Goal: Task Accomplishment & Management: Manage account settings

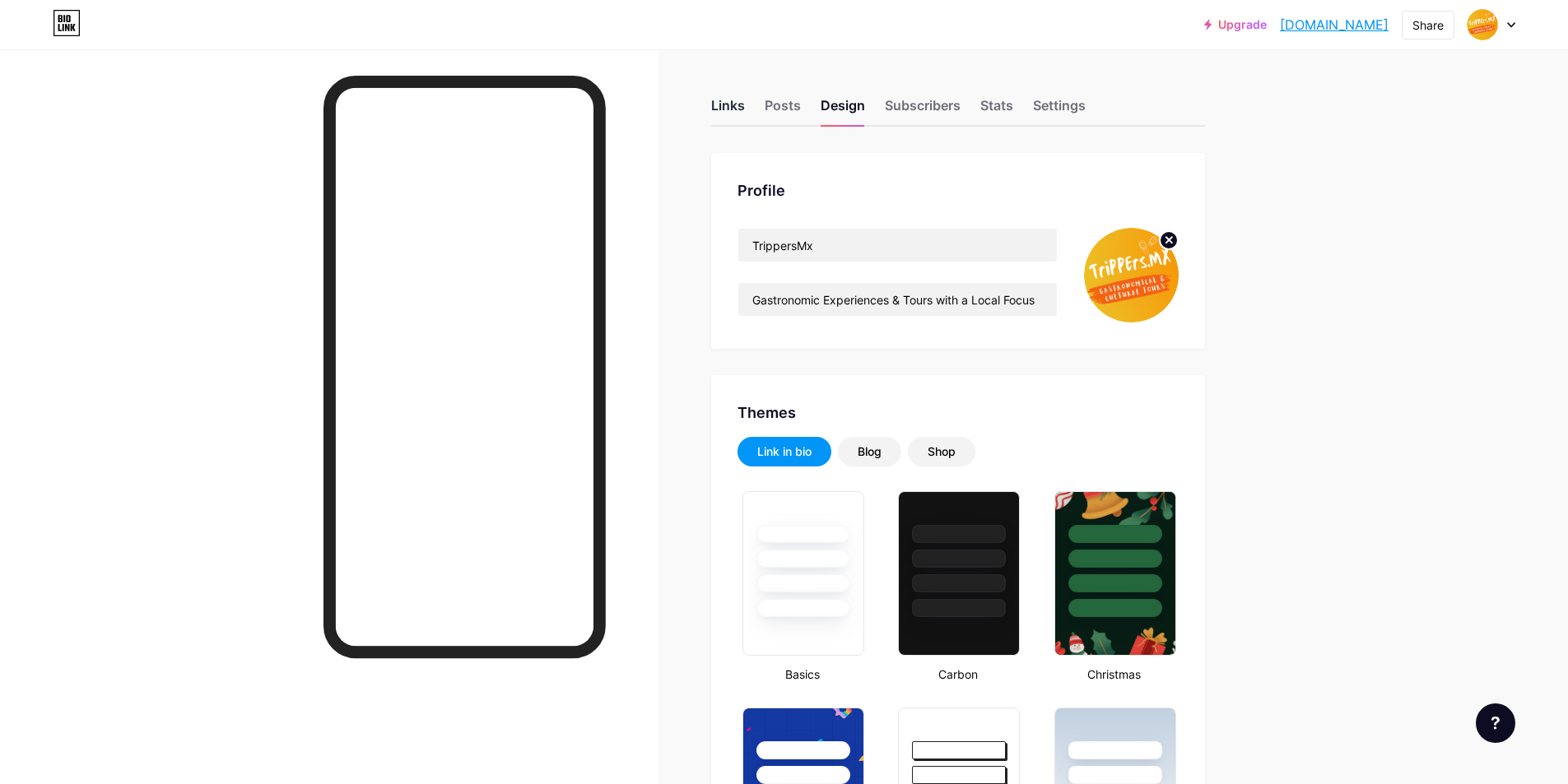
click at [745, 102] on div "Links" at bounding box center [728, 110] width 34 height 30
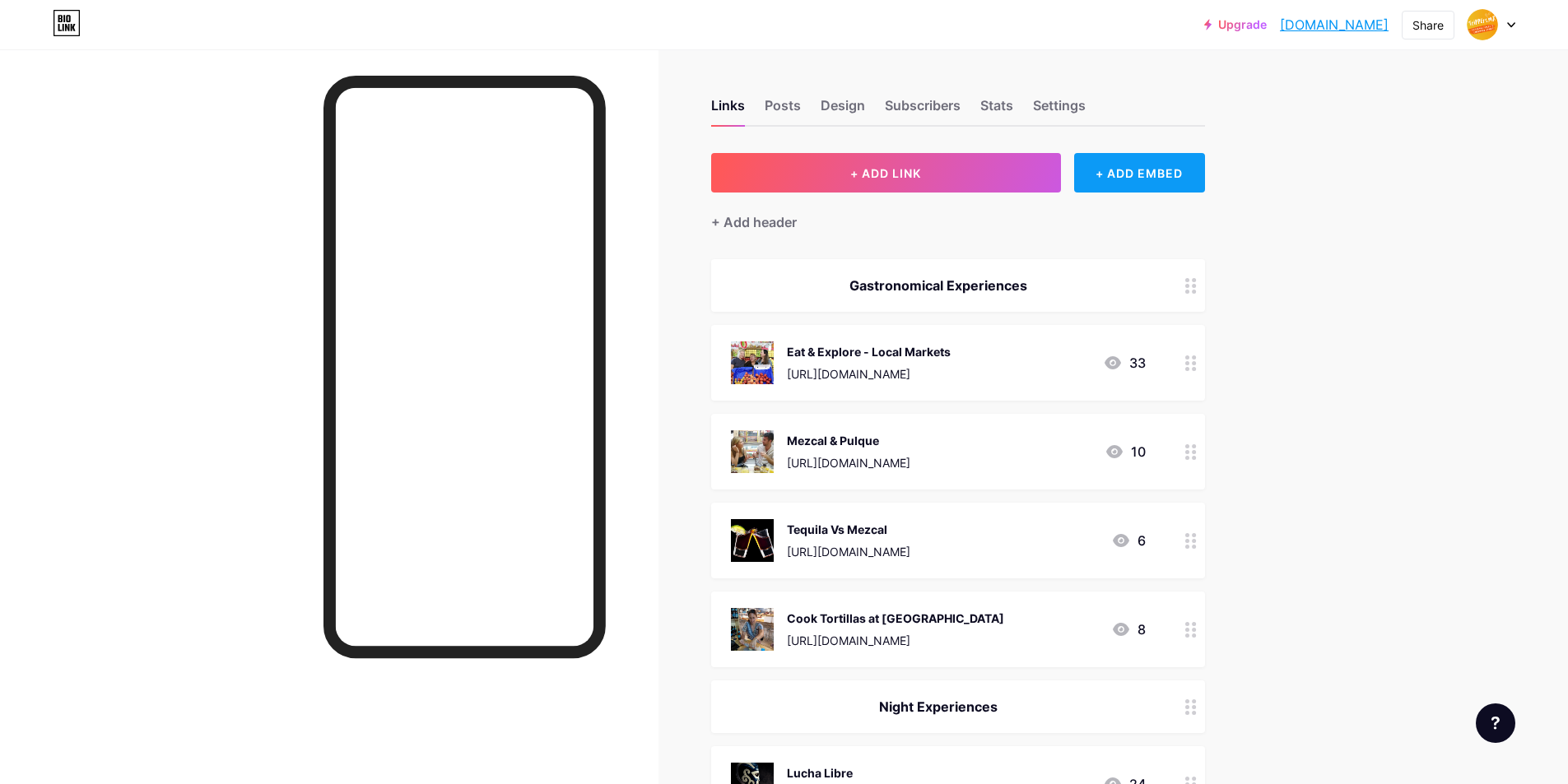
click at [1183, 177] on div "+ ADD EMBED" at bounding box center [1140, 173] width 131 height 40
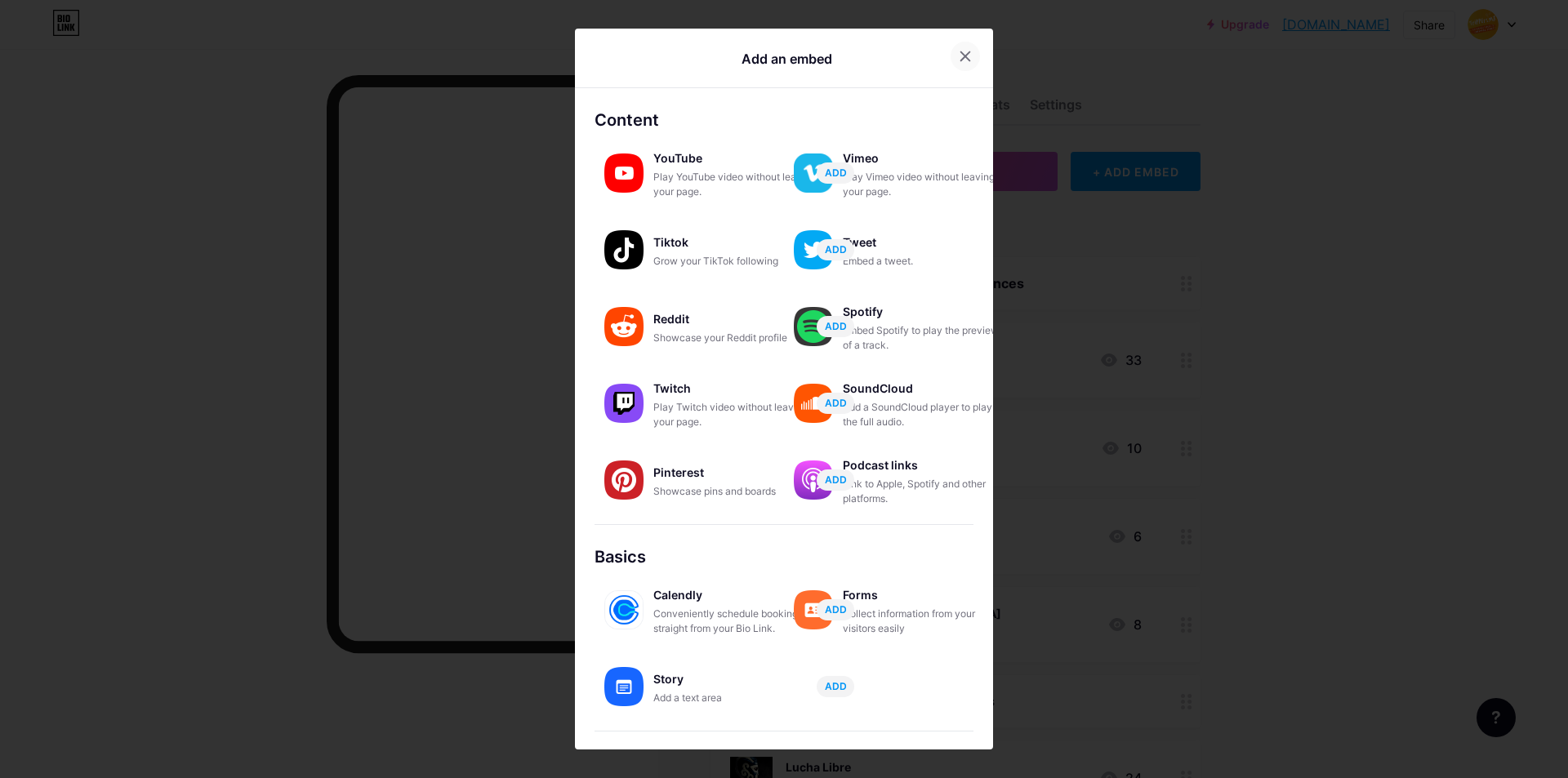
click at [958, 49] on div at bounding box center [965, 56] width 30 height 30
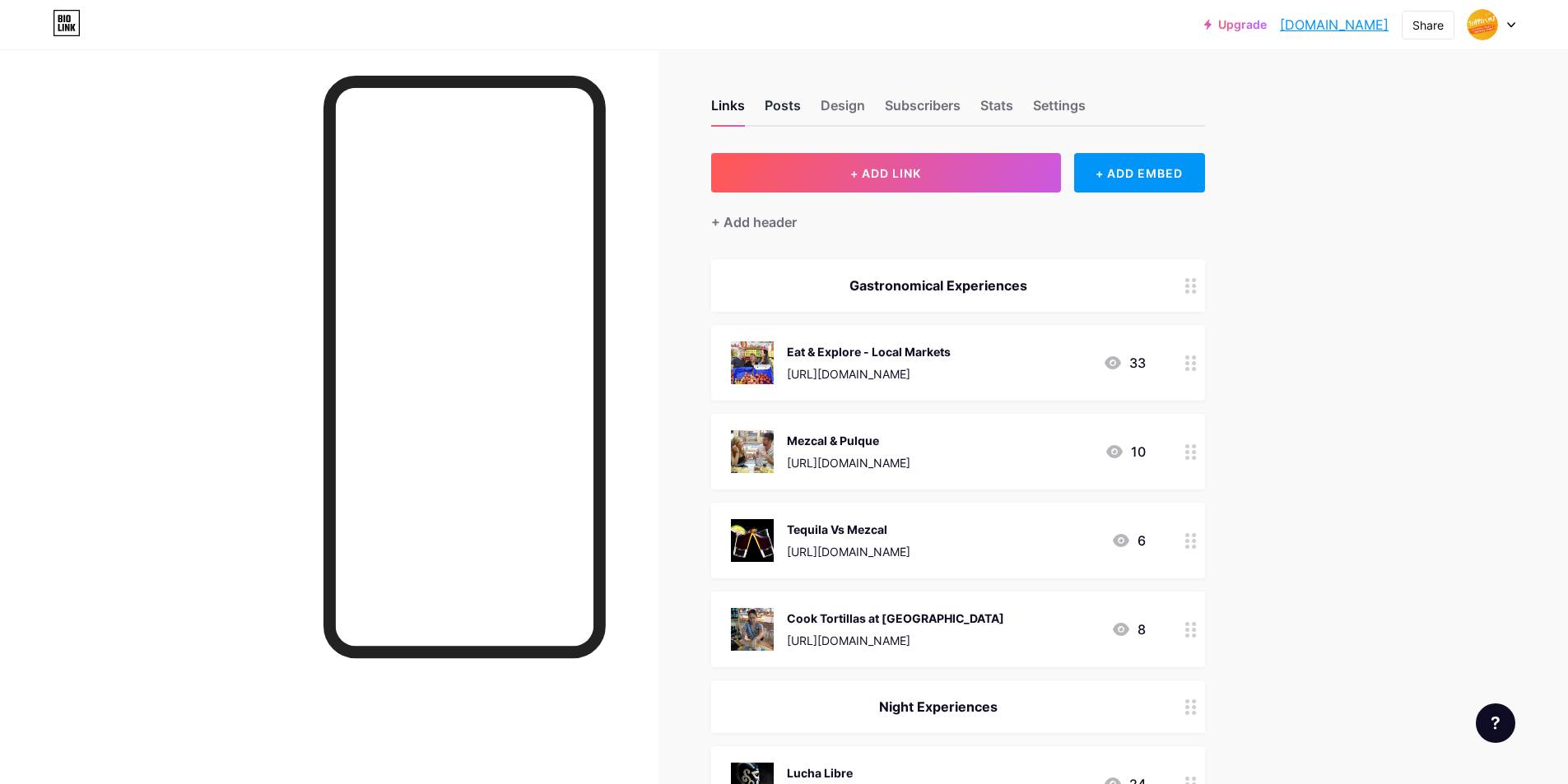
click at [797, 103] on div "Posts" at bounding box center [783, 110] width 36 height 30
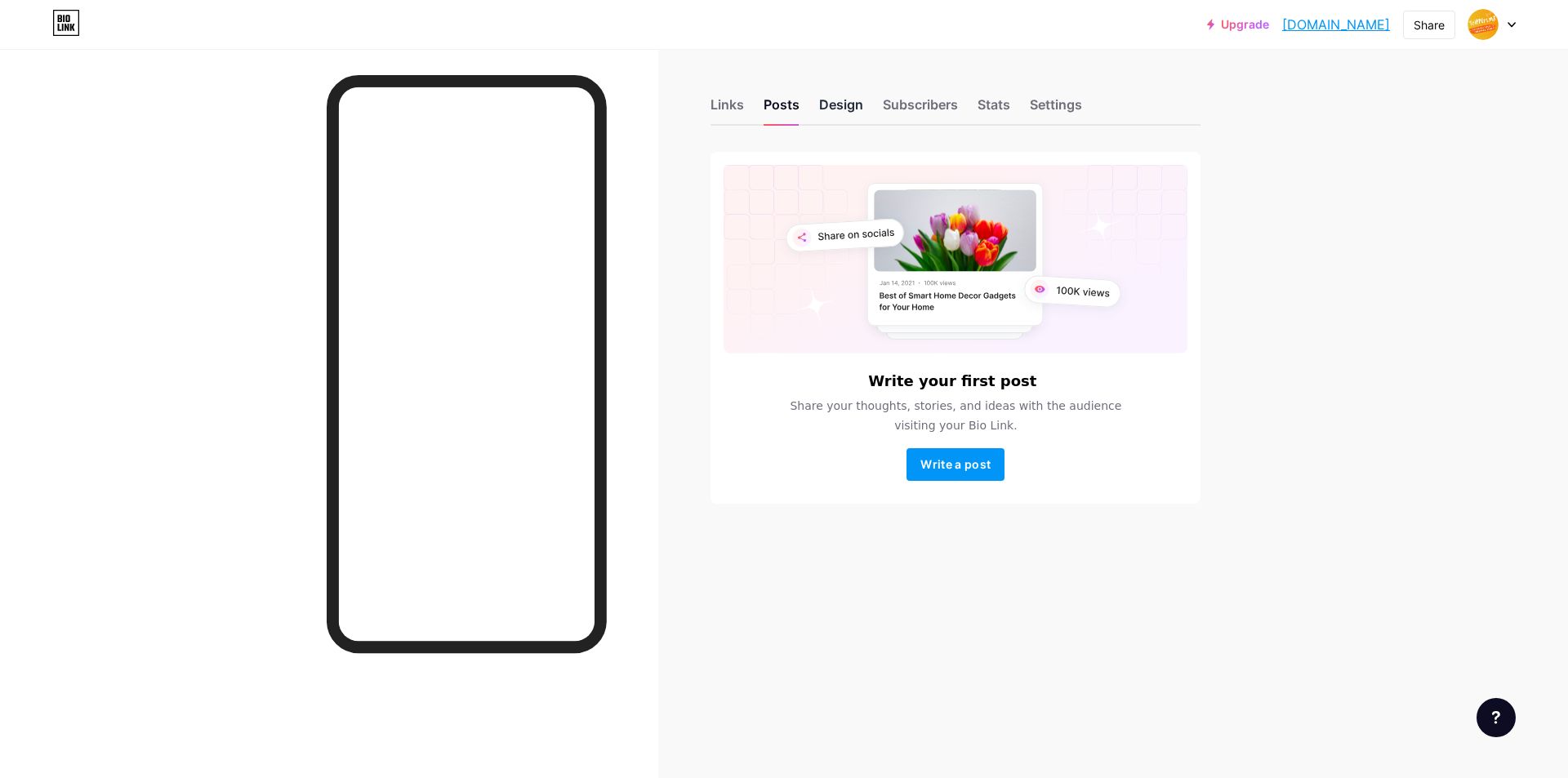
click at [841, 108] on div "Design" at bounding box center [841, 109] width 44 height 30
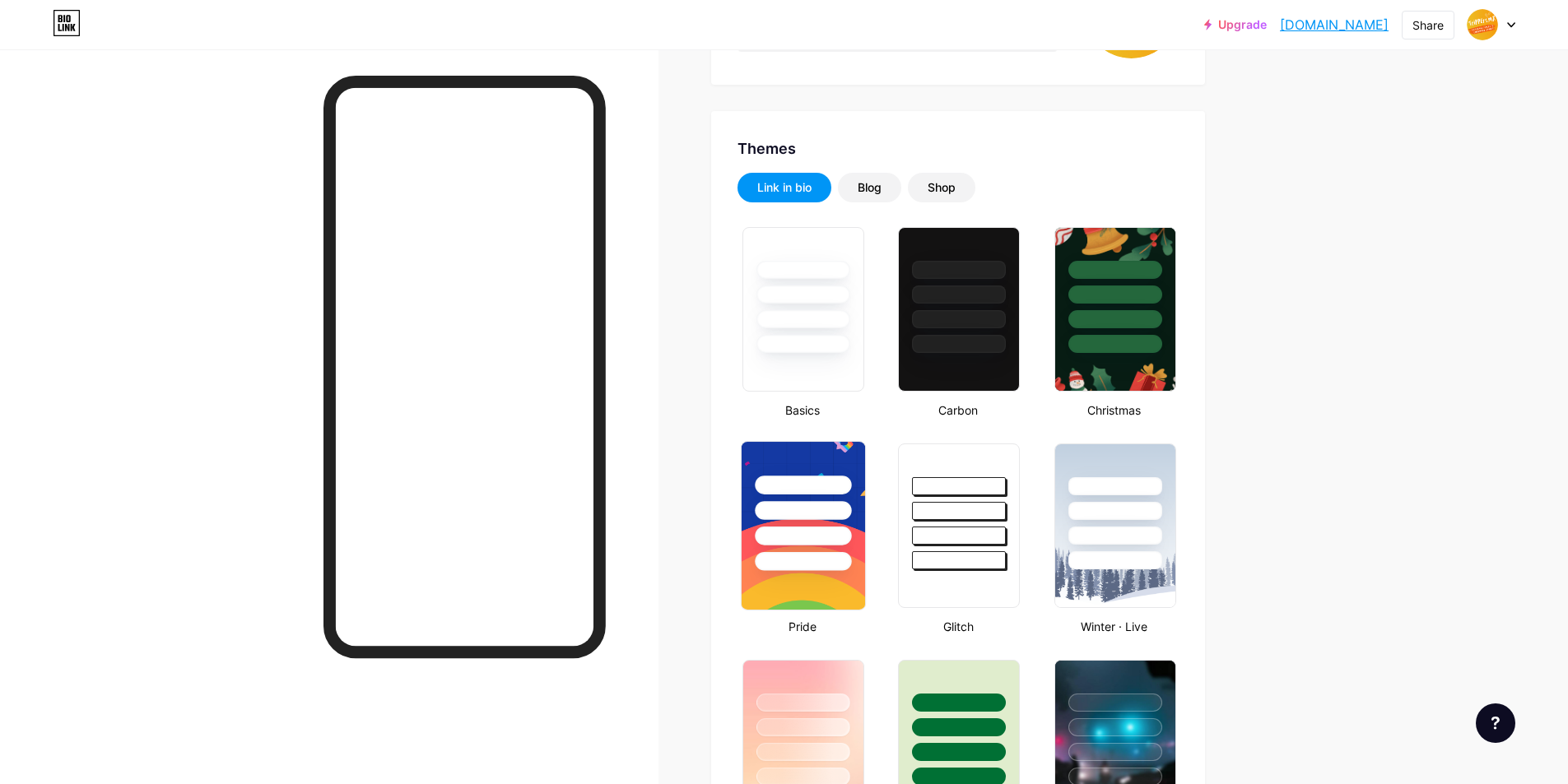
scroll to position [82, 0]
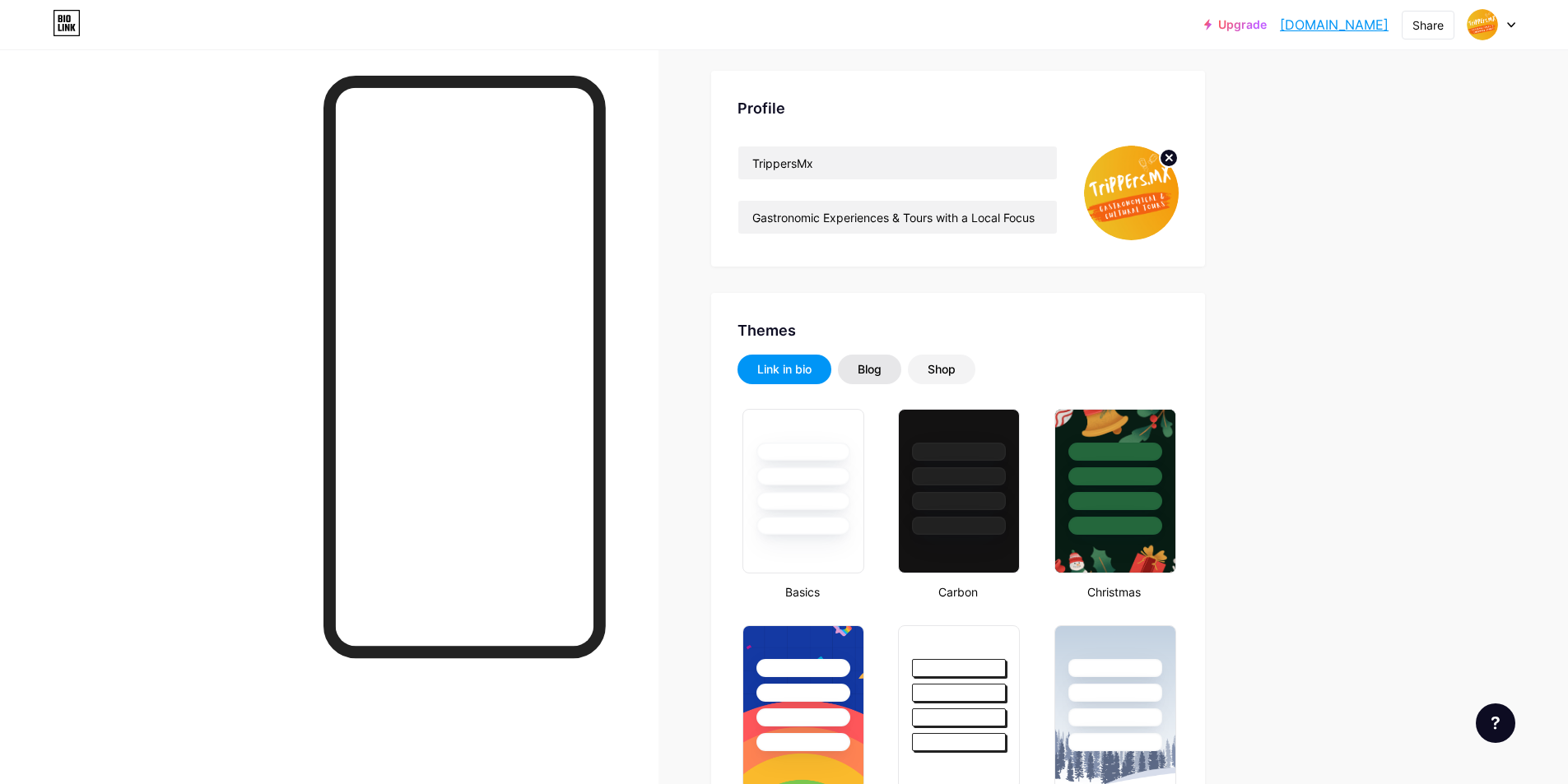
click at [879, 368] on div "Blog" at bounding box center [870, 369] width 24 height 17
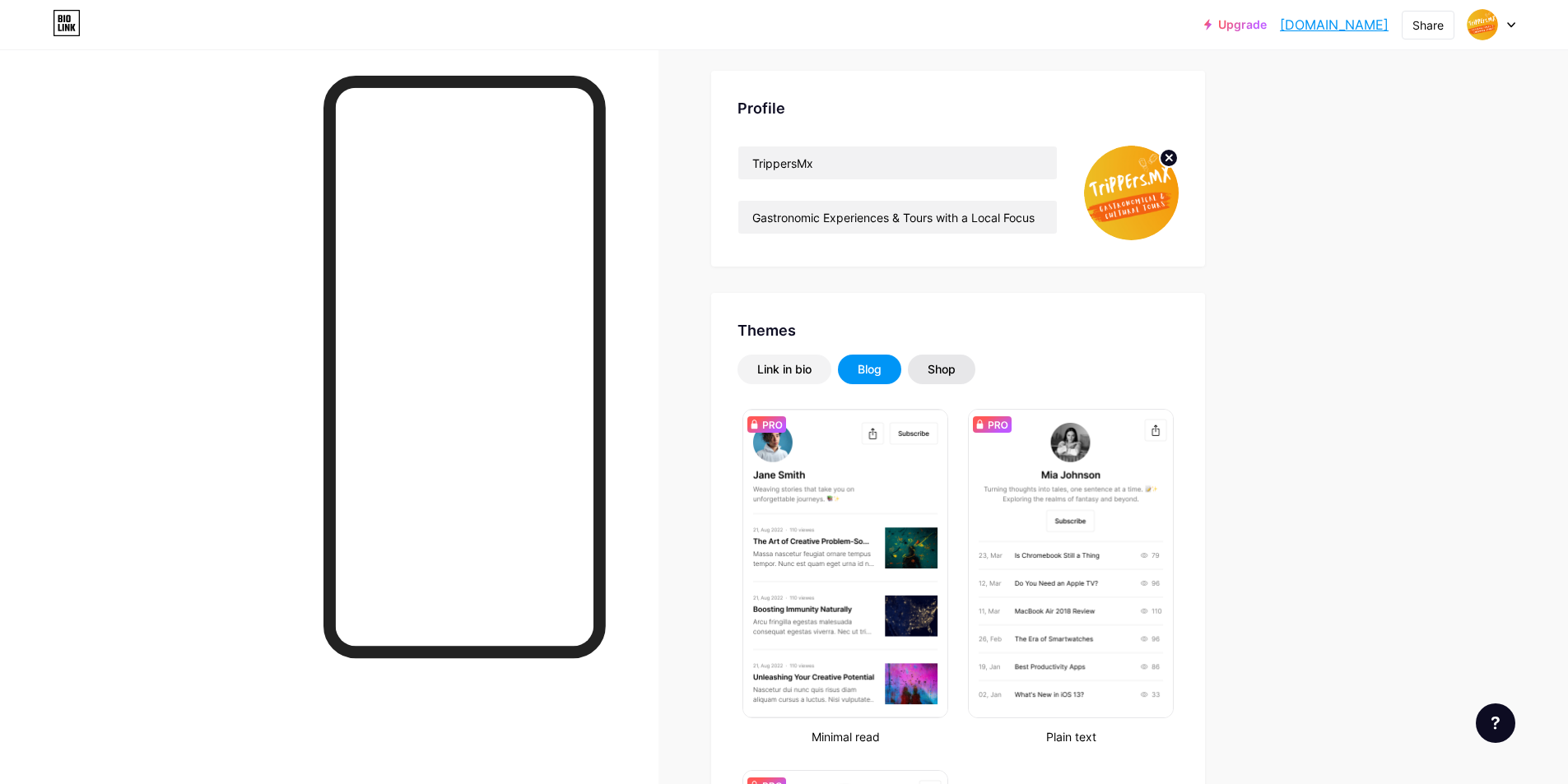
click at [948, 363] on div "Shop" at bounding box center [941, 369] width 28 height 17
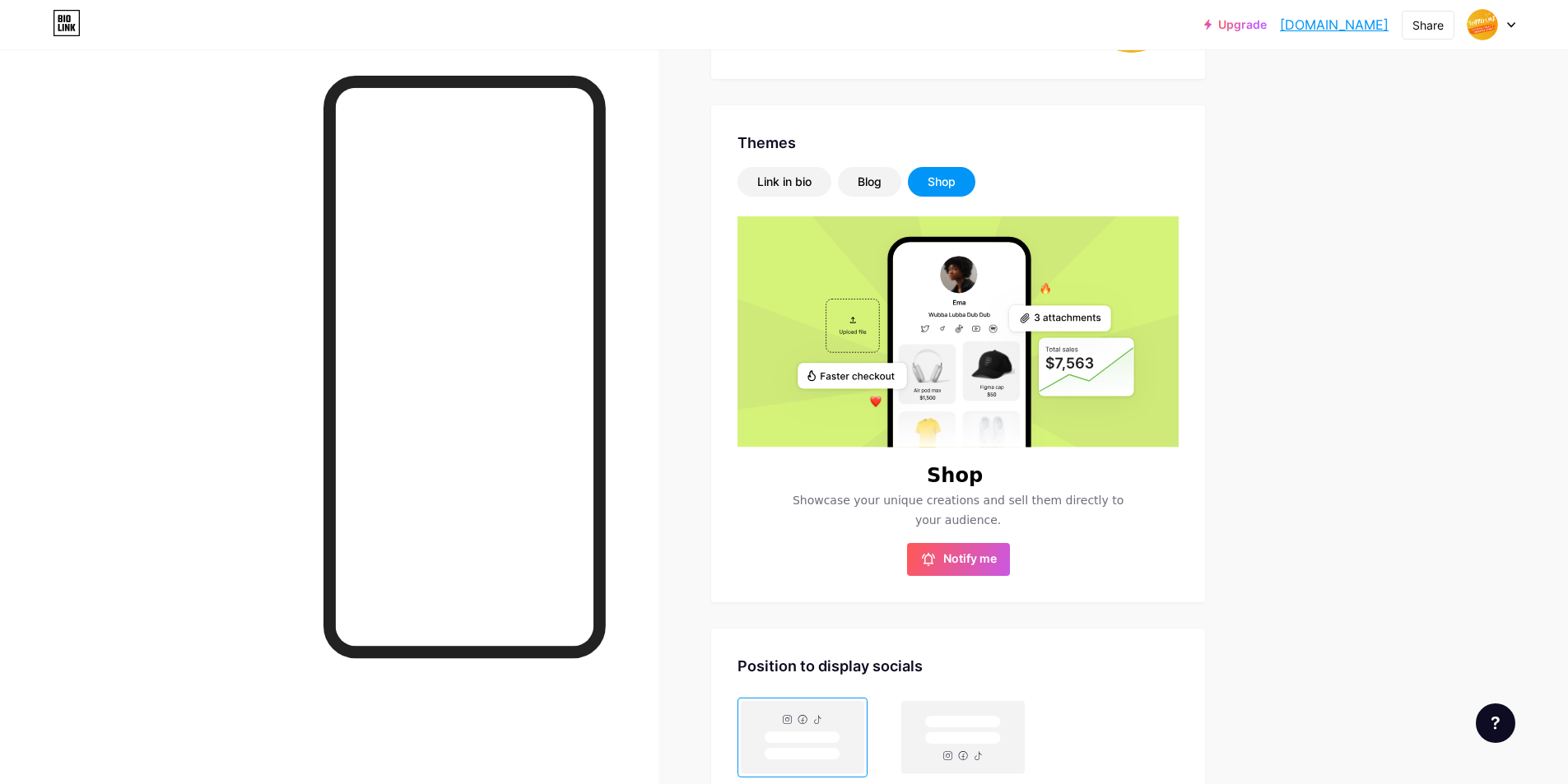
scroll to position [171, 0]
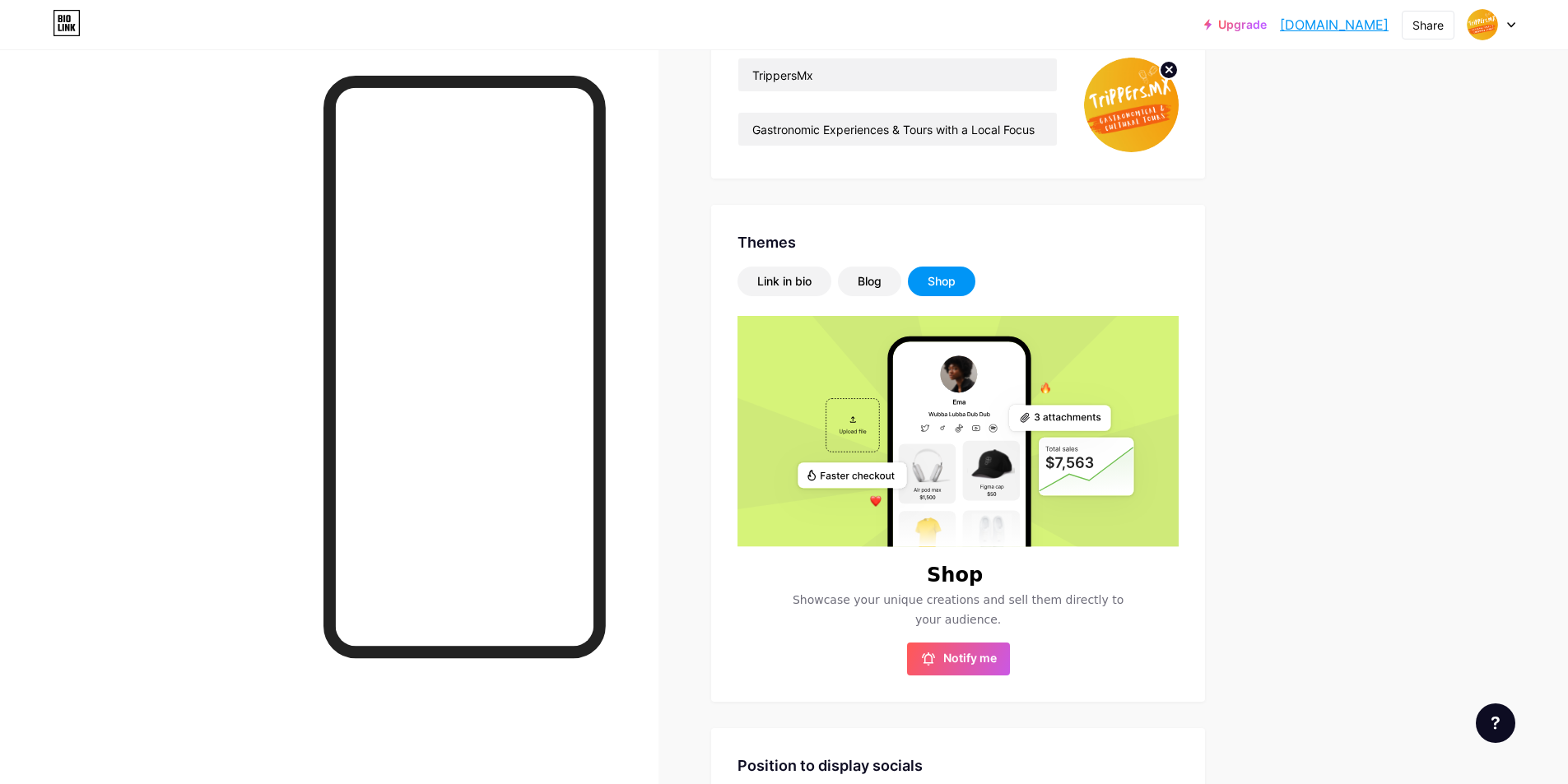
click at [1003, 438] on rect at bounding box center [959, 484] width 132 height 287
click at [977, 604] on span "Notify me" at bounding box center [970, 659] width 54 height 17
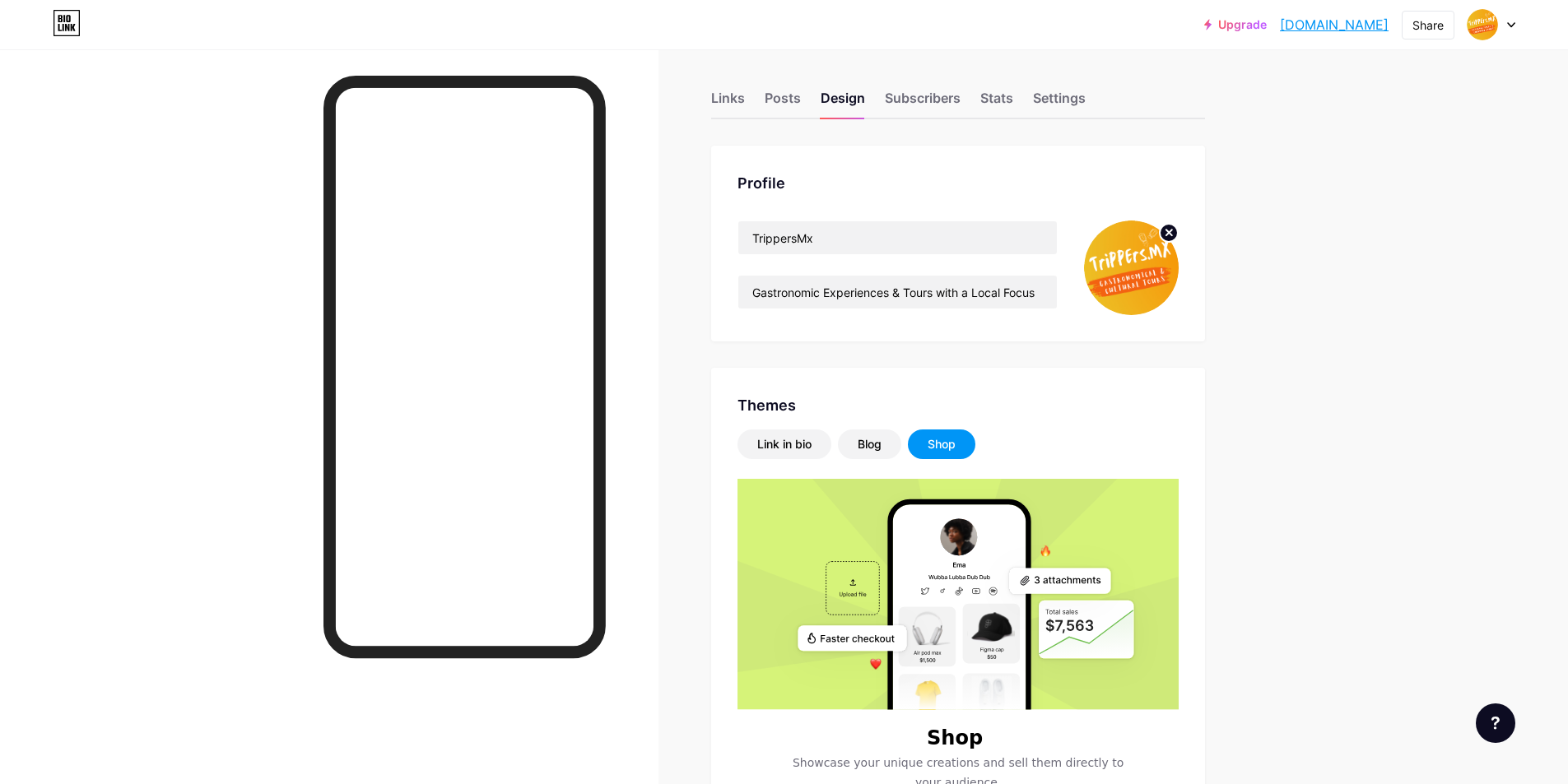
scroll to position [0, 0]
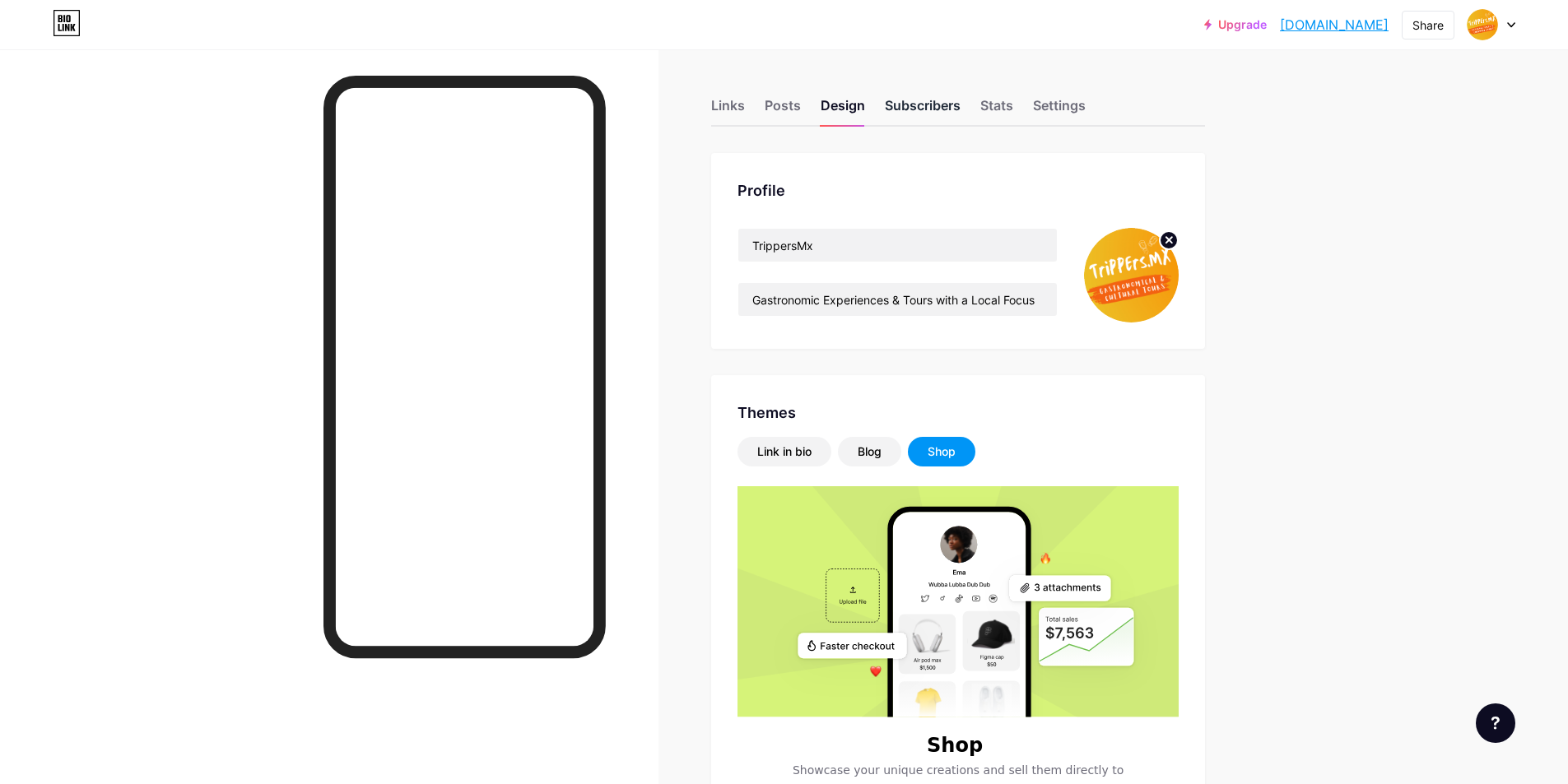
click at [922, 103] on div "Subscribers" at bounding box center [923, 110] width 75 height 30
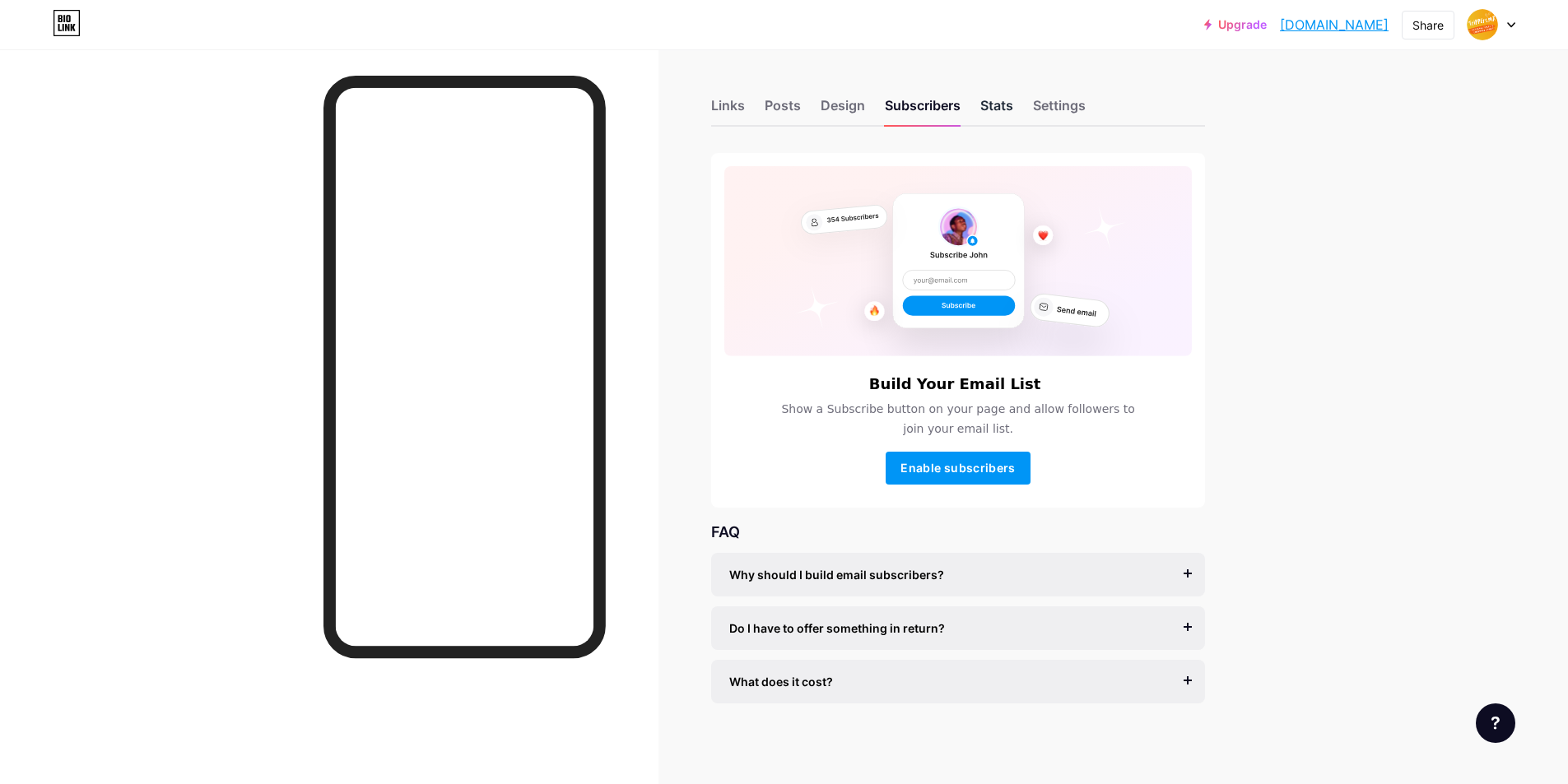
click at [999, 106] on div "Stats" at bounding box center [996, 110] width 33 height 30
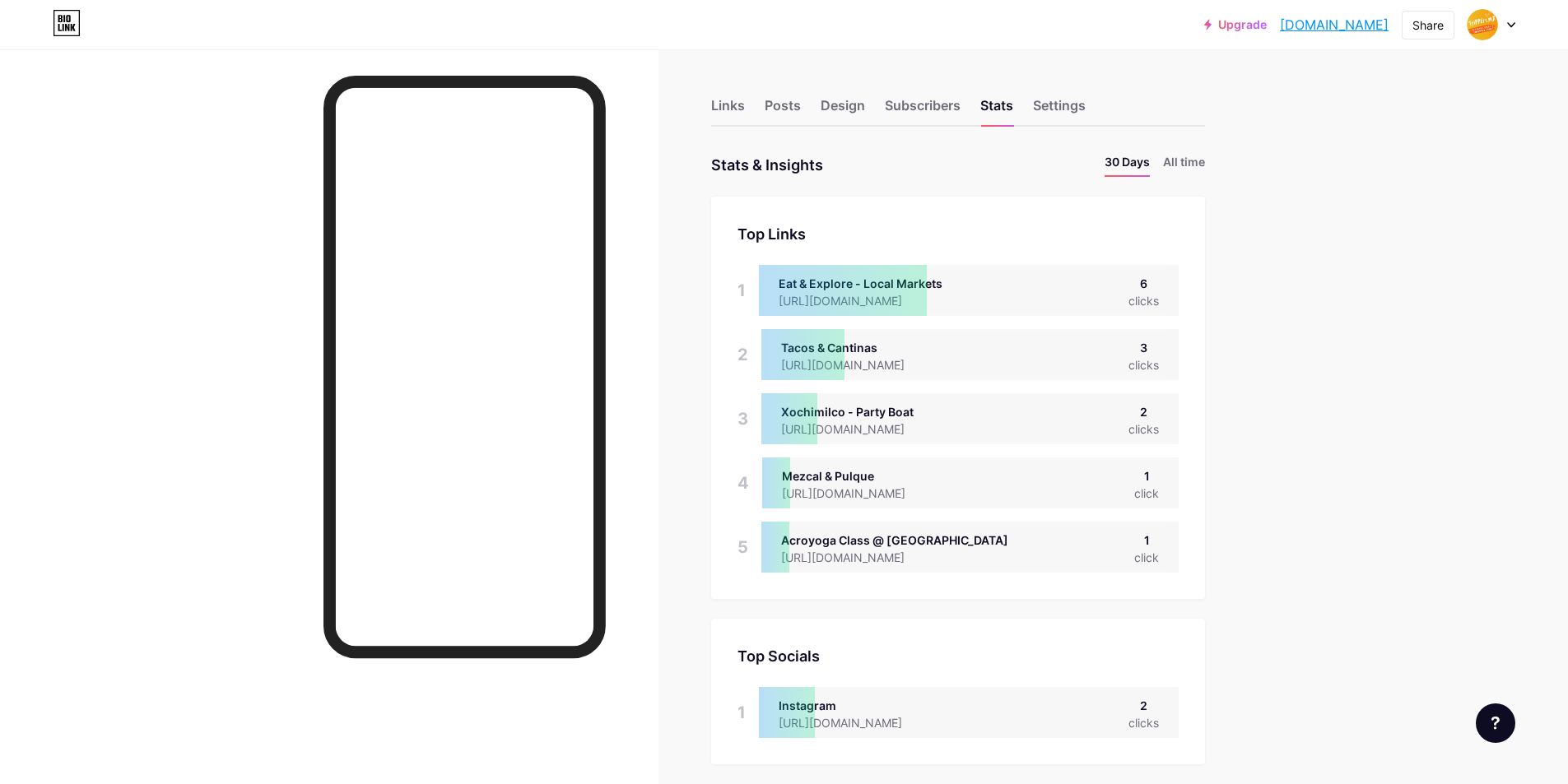
scroll to position [784, 1568]
click at [1070, 106] on div "Settings" at bounding box center [1059, 110] width 53 height 30
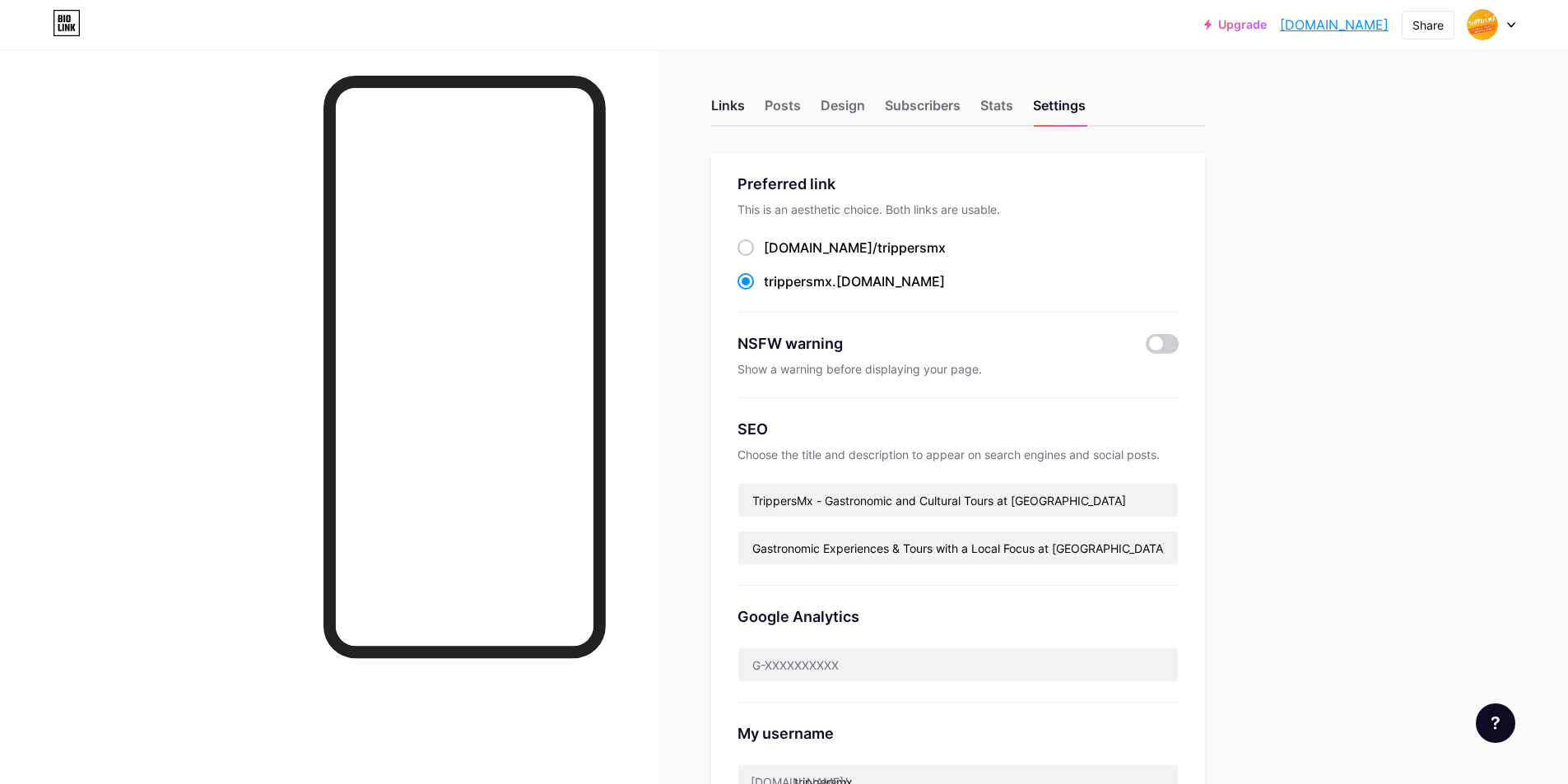
click at [736, 113] on div "Links" at bounding box center [728, 110] width 34 height 30
